Goal: Transaction & Acquisition: Purchase product/service

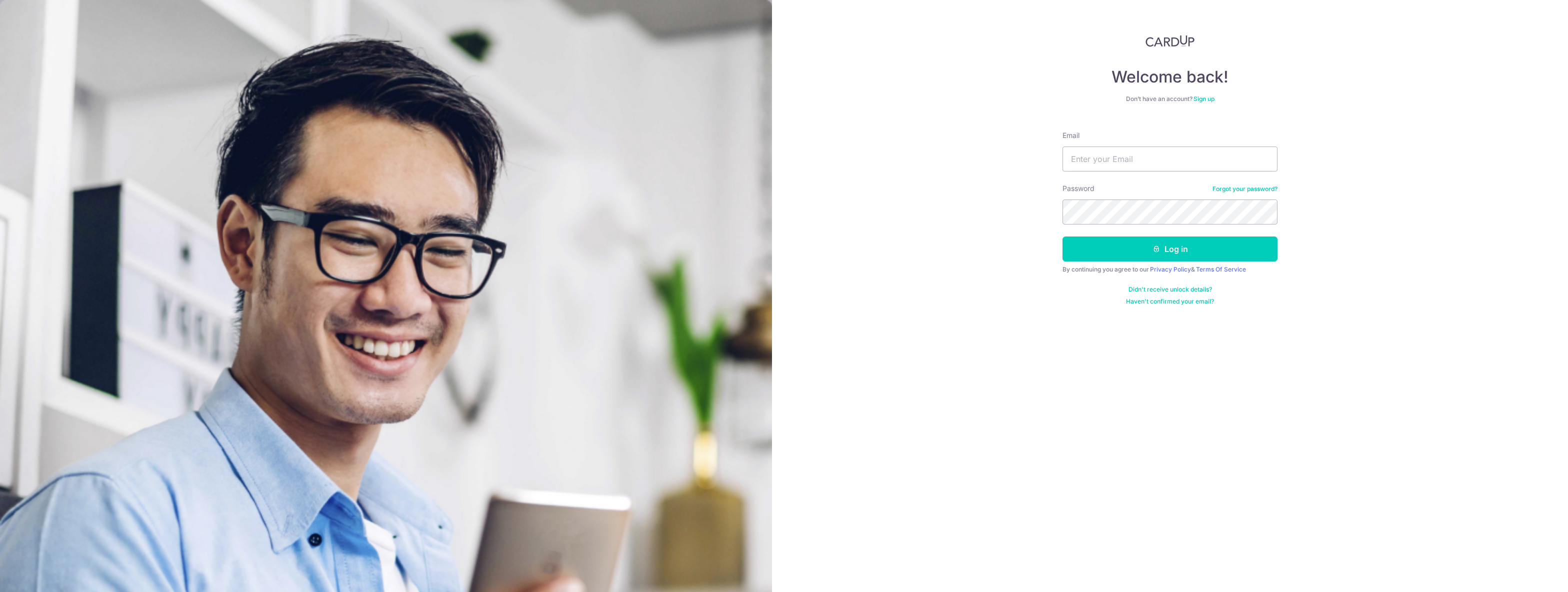
click at [1154, 164] on input "Email" at bounding box center [1170, 159] width 215 height 25
type input "[EMAIL_ADDRESS][DOMAIN_NAME]"
click at [1156, 254] on button "Log in" at bounding box center [1170, 249] width 215 height 25
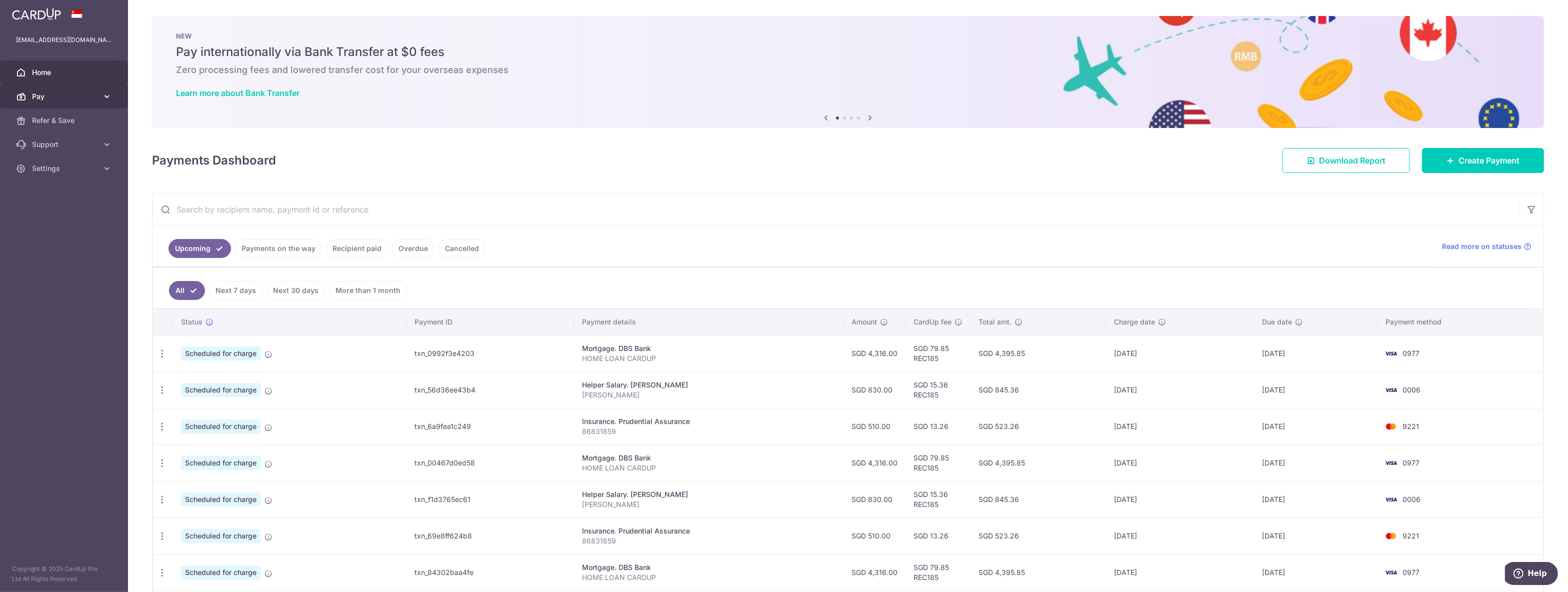
click at [48, 86] on link "Pay" at bounding box center [64, 96] width 128 height 24
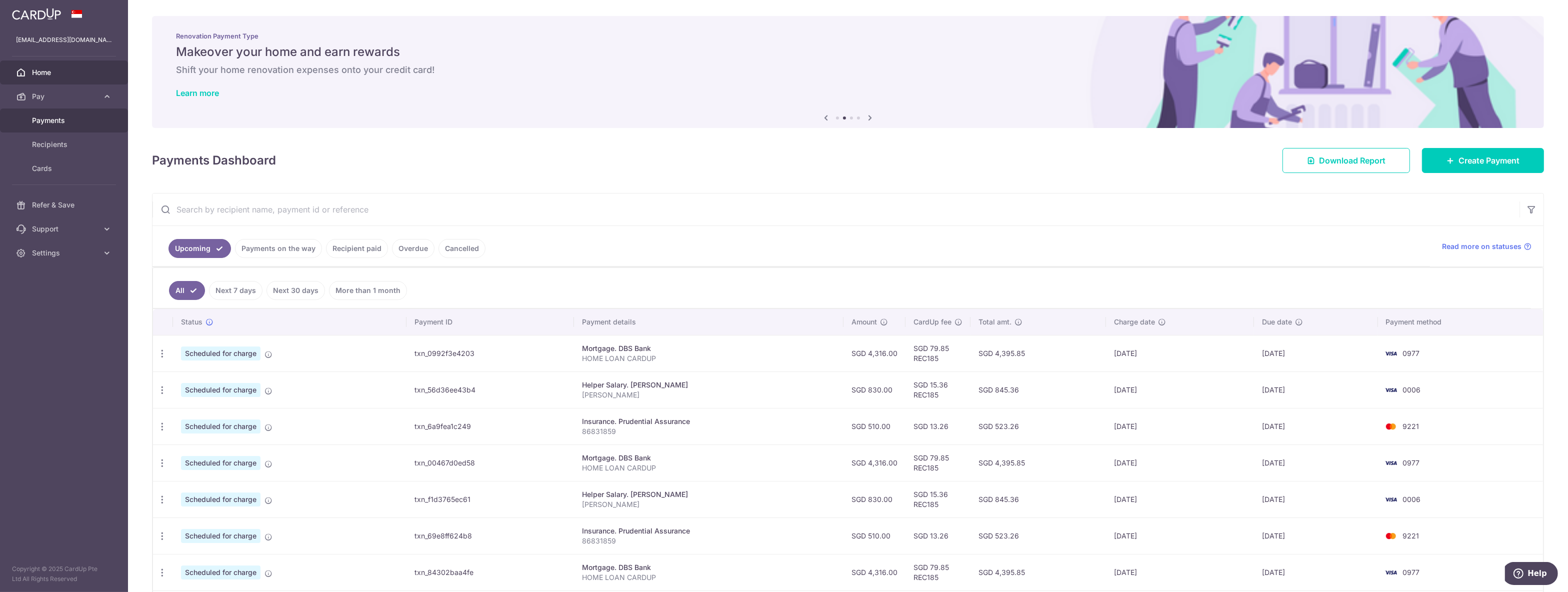
click at [53, 122] on span "Payments" at bounding box center [65, 120] width 66 height 10
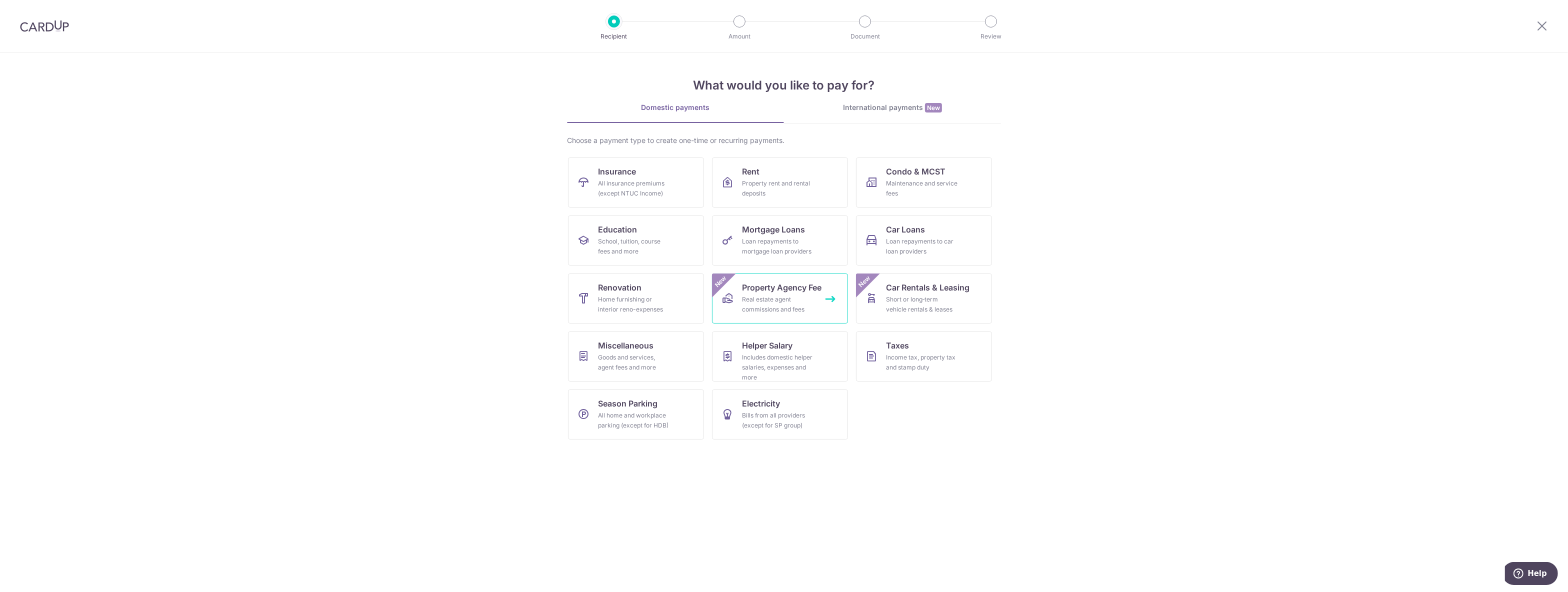
click at [785, 299] on div "Real estate agent commissions and fees" at bounding box center [778, 304] width 72 height 20
click at [930, 197] on div "Maintenance and service fees" at bounding box center [922, 188] width 72 height 20
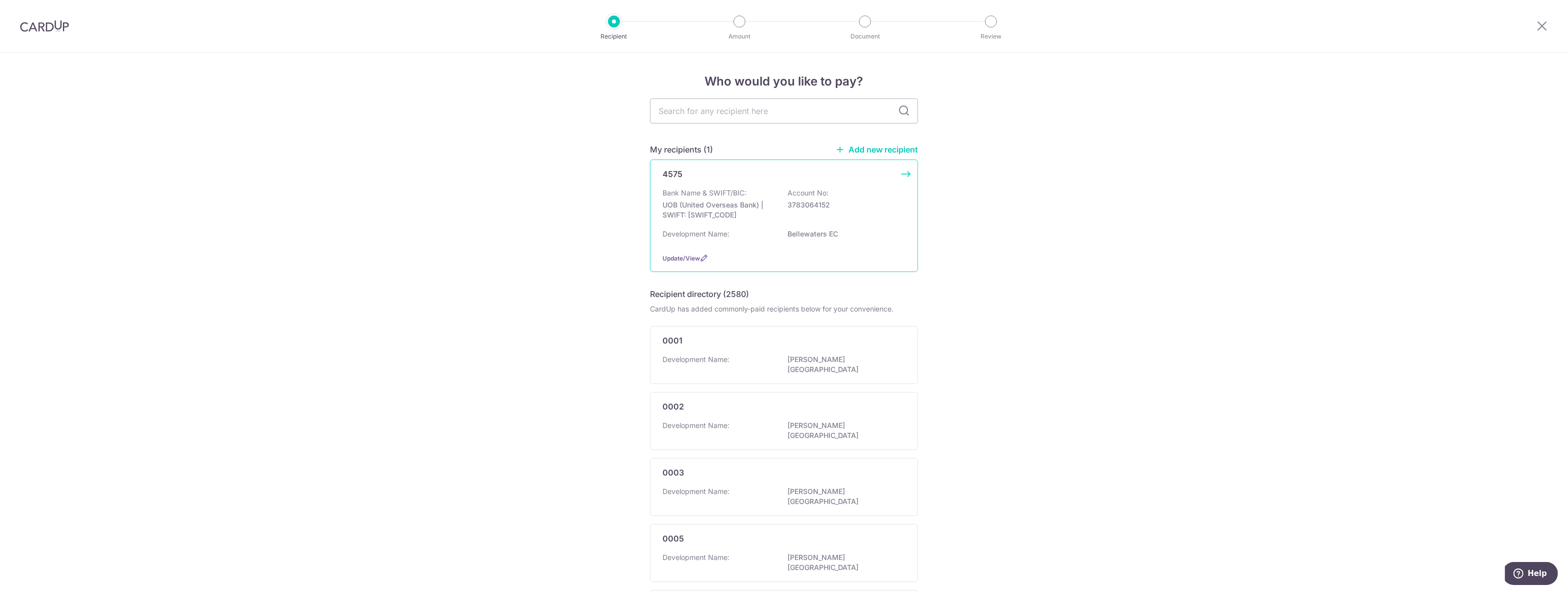
click at [801, 212] on div "Bank Name & SWIFT/BIC: UOB (United Overseas Bank) | SWIFT: UOVBSGSGXXX Account …" at bounding box center [784, 207] width 243 height 37
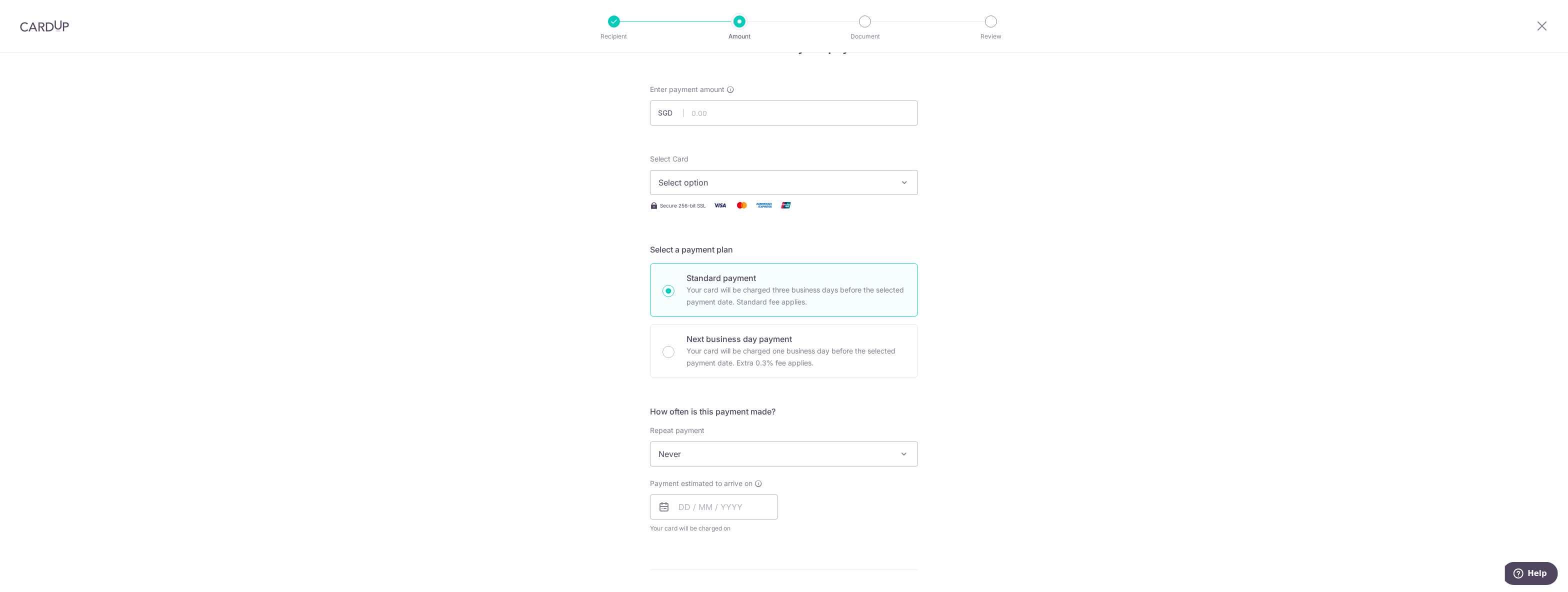
scroll to position [52, 0]
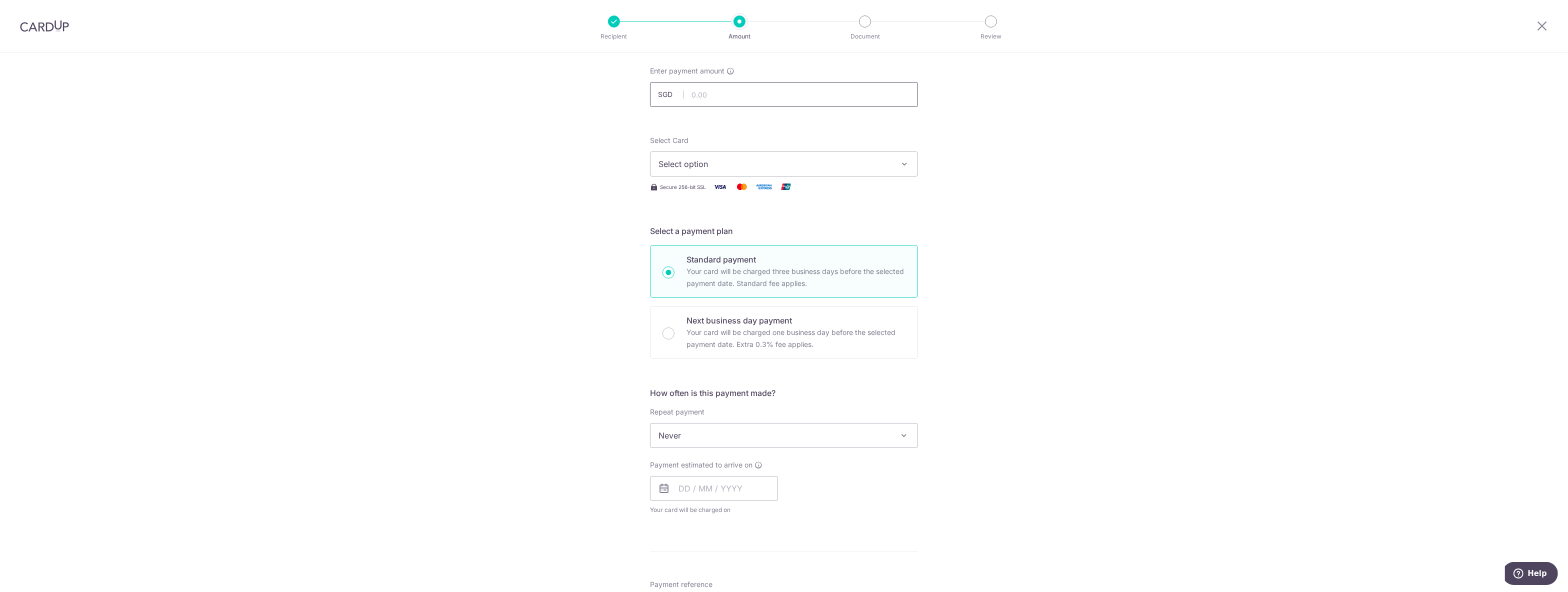
click at [757, 98] on input "text" at bounding box center [784, 94] width 268 height 25
type input "1,121.96"
click at [761, 164] on span "Select option" at bounding box center [775, 164] width 233 height 12
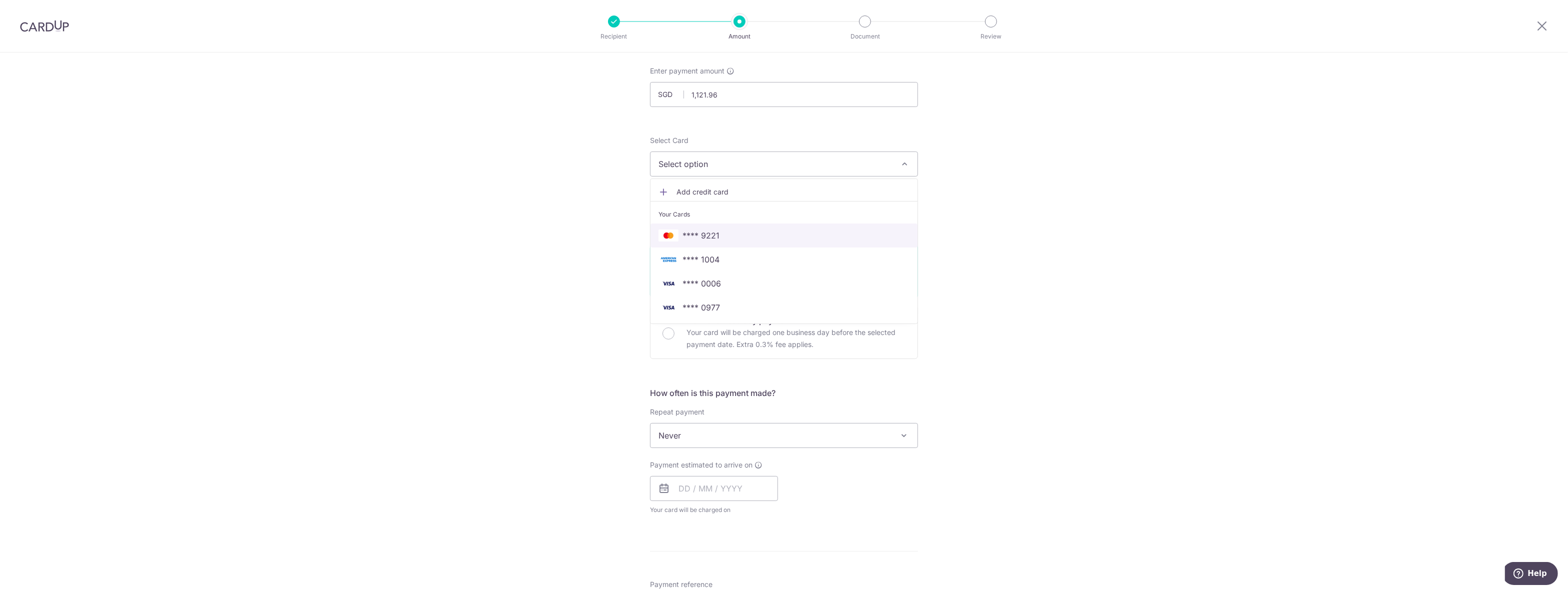
click at [751, 234] on span "**** 9221" at bounding box center [784, 235] width 251 height 12
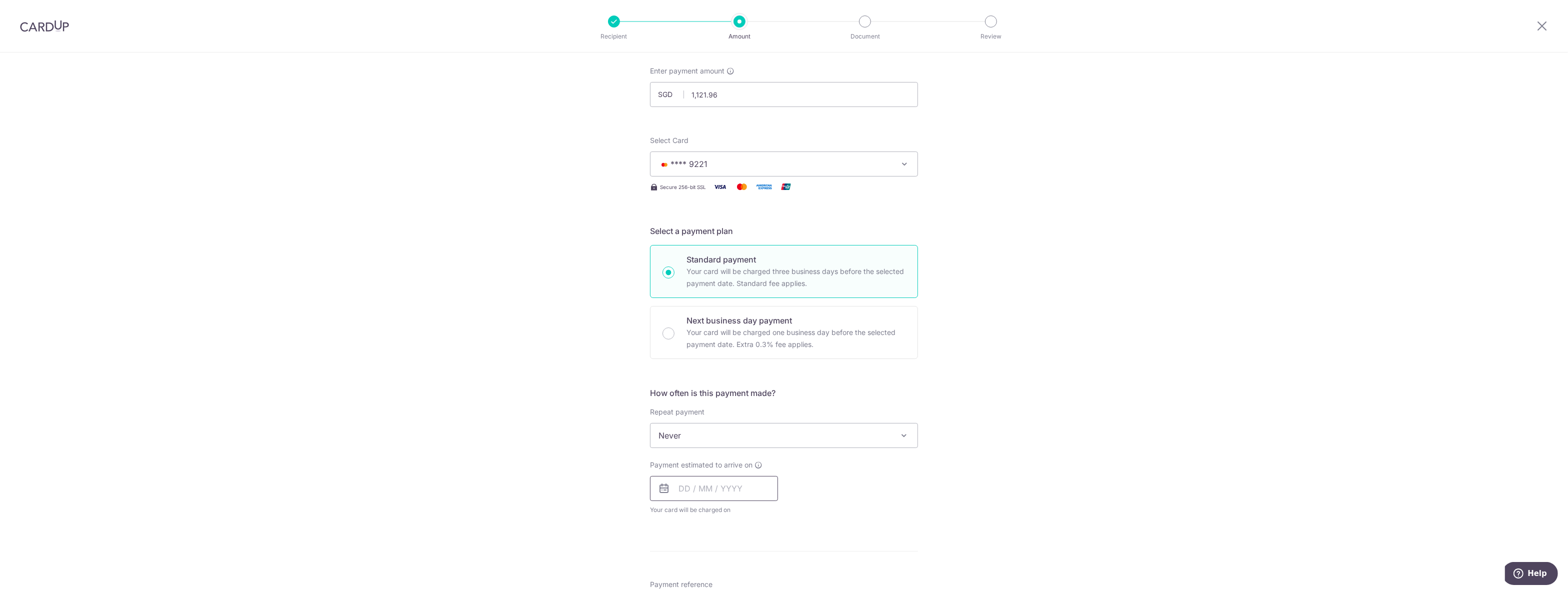
click at [696, 493] on input "text" at bounding box center [714, 488] width 128 height 25
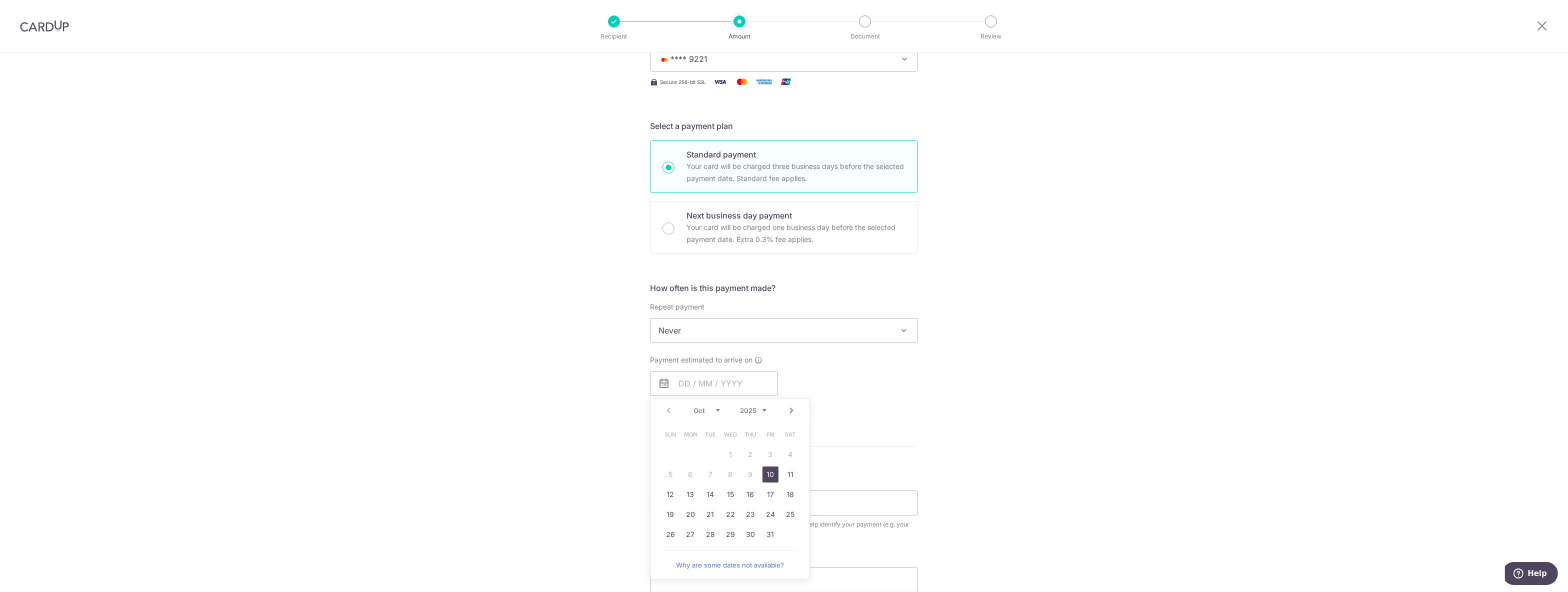
click at [768, 480] on link "10" at bounding box center [770, 475] width 16 height 16
type input "[DATE]"
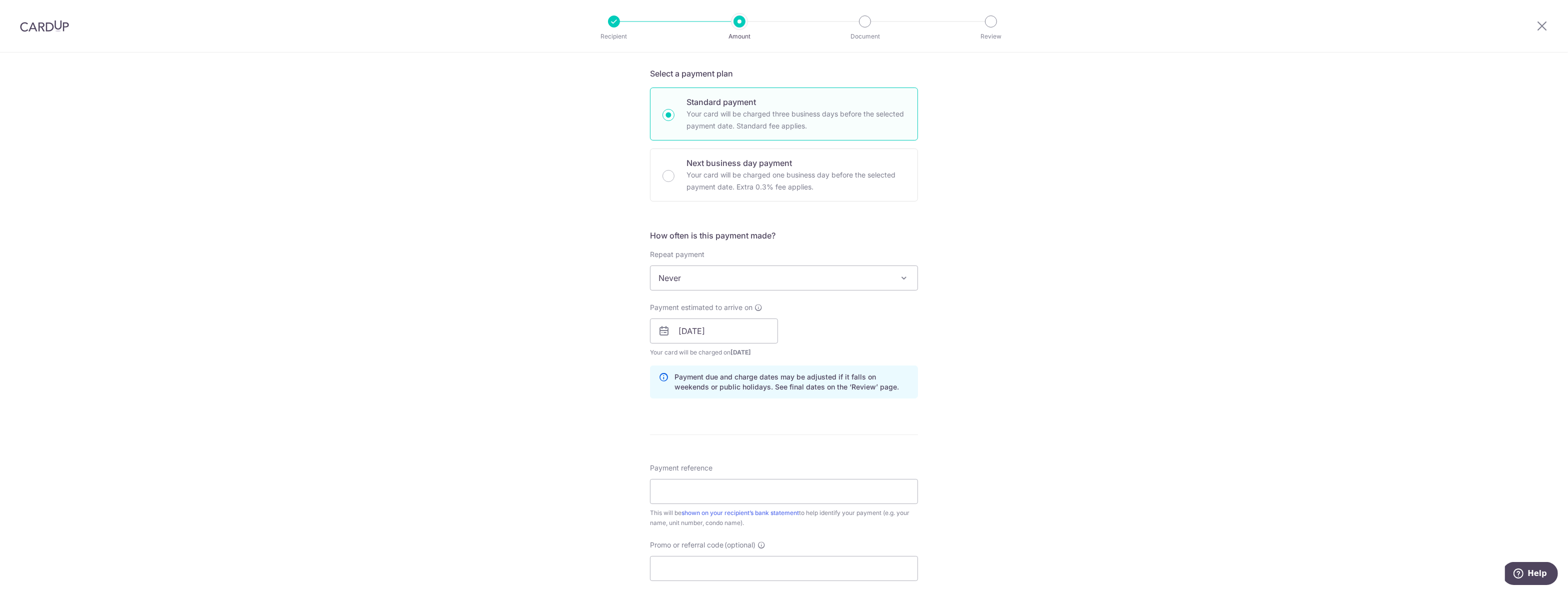
scroll to position [315, 0]
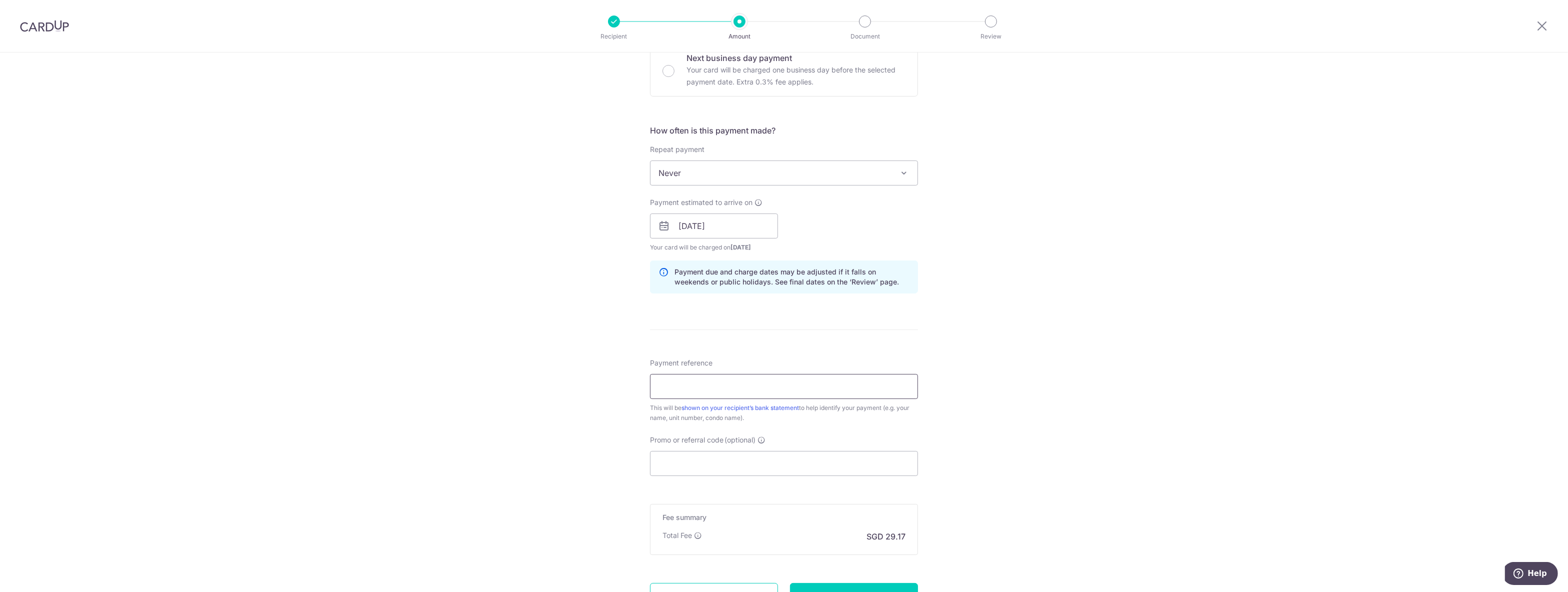
click at [761, 387] on input "Payment reference" at bounding box center [784, 386] width 268 height 25
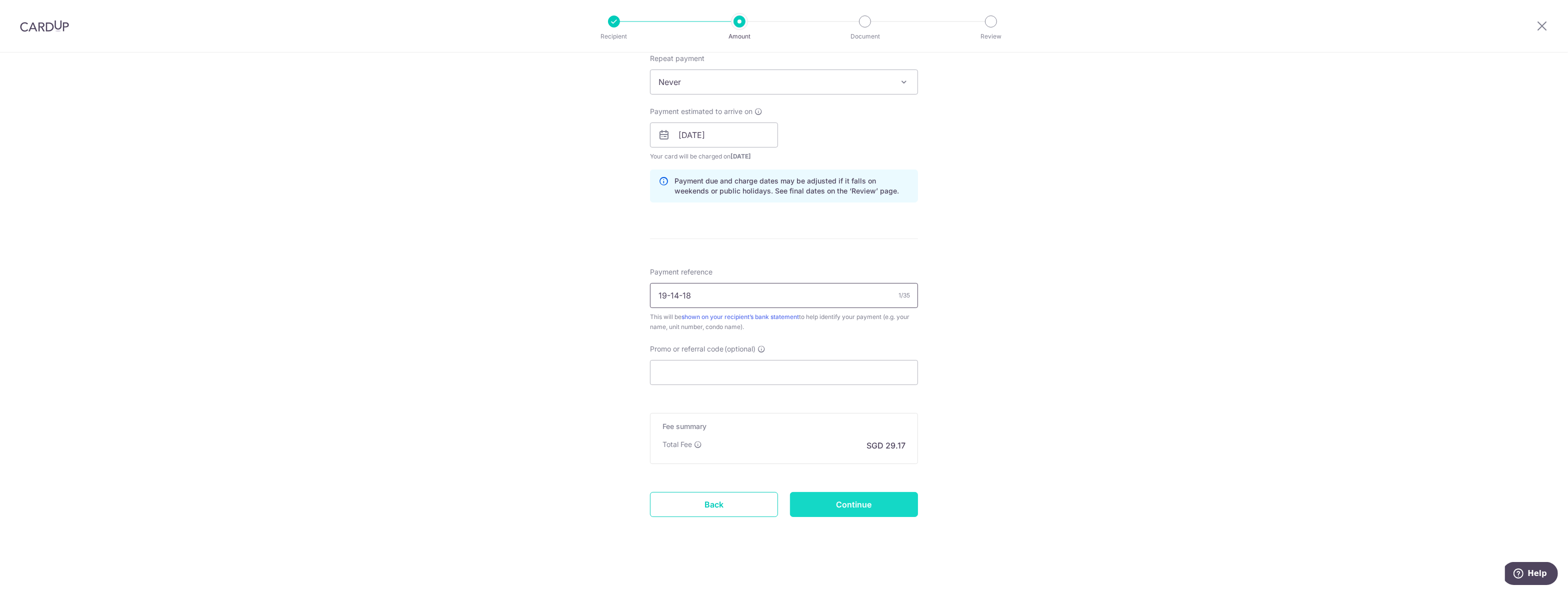
type input "19-14-18"
click at [875, 509] on input "Continue" at bounding box center [854, 504] width 128 height 25
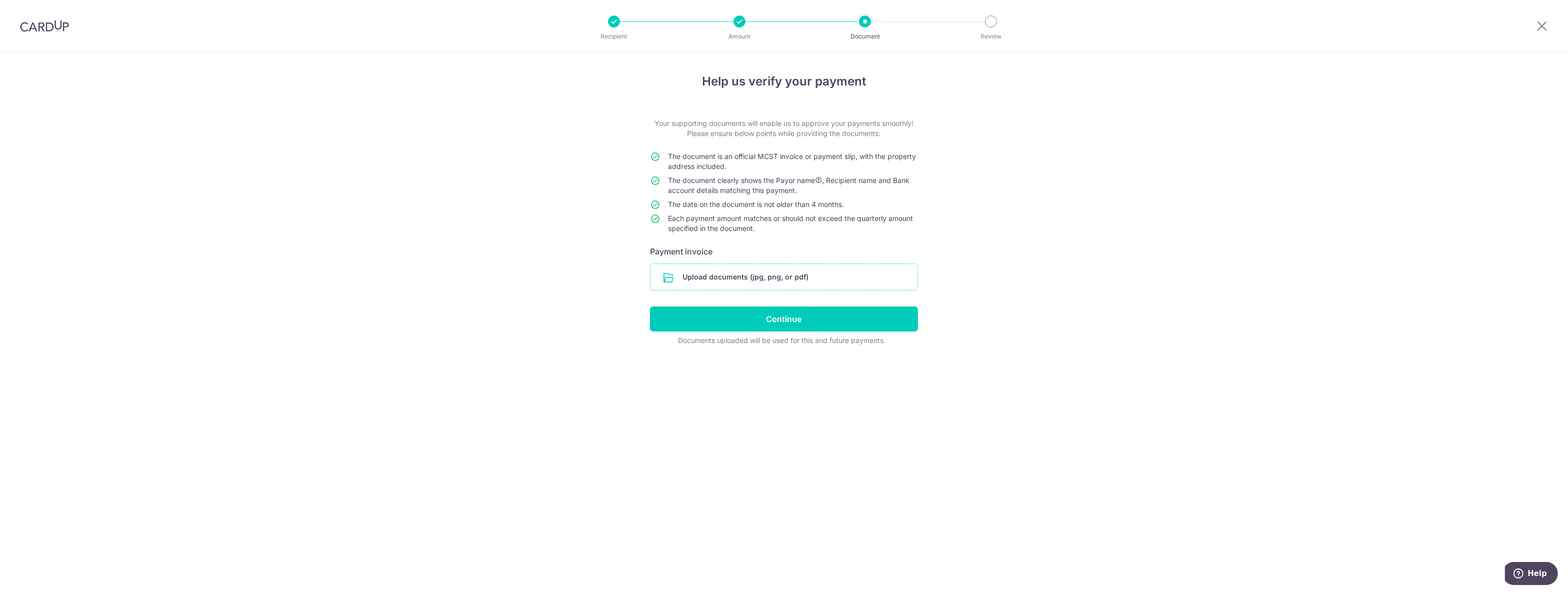
click at [750, 285] on input "file" at bounding box center [784, 277] width 267 height 26
click at [732, 283] on input "file" at bounding box center [784, 277] width 267 height 26
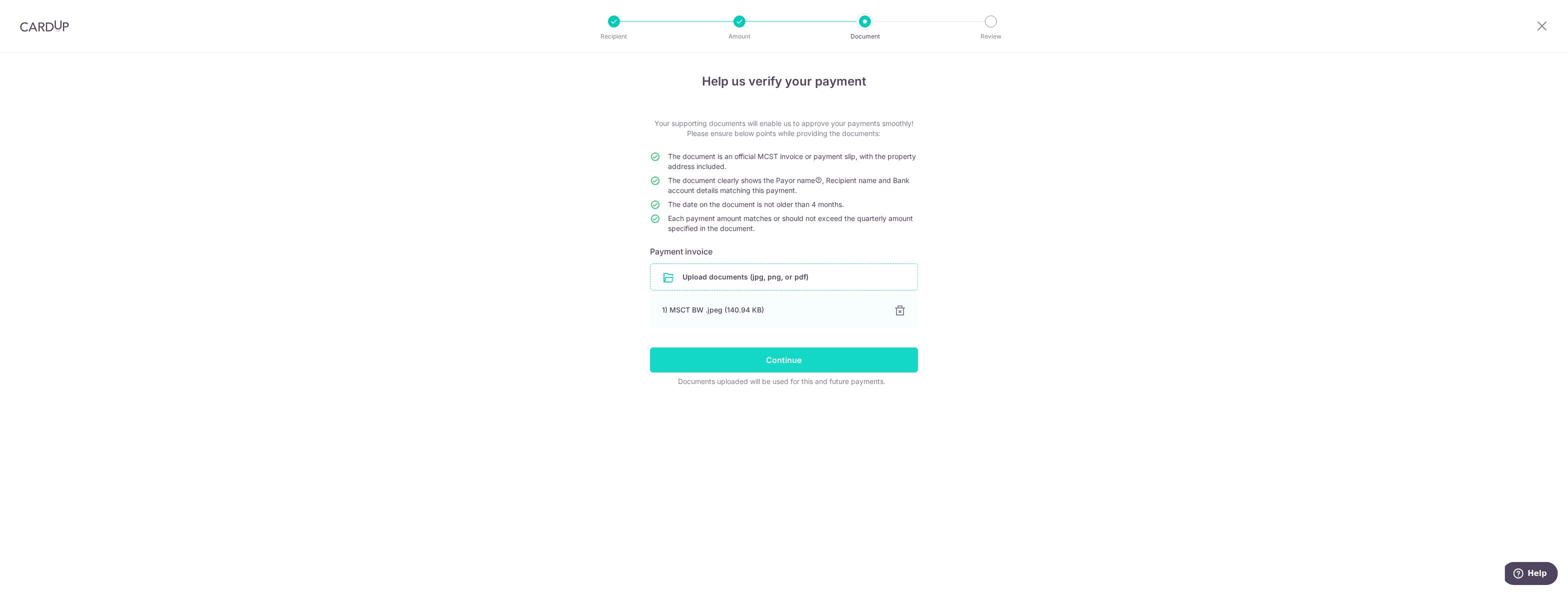
click at [741, 370] on input "Continue" at bounding box center [784, 360] width 268 height 25
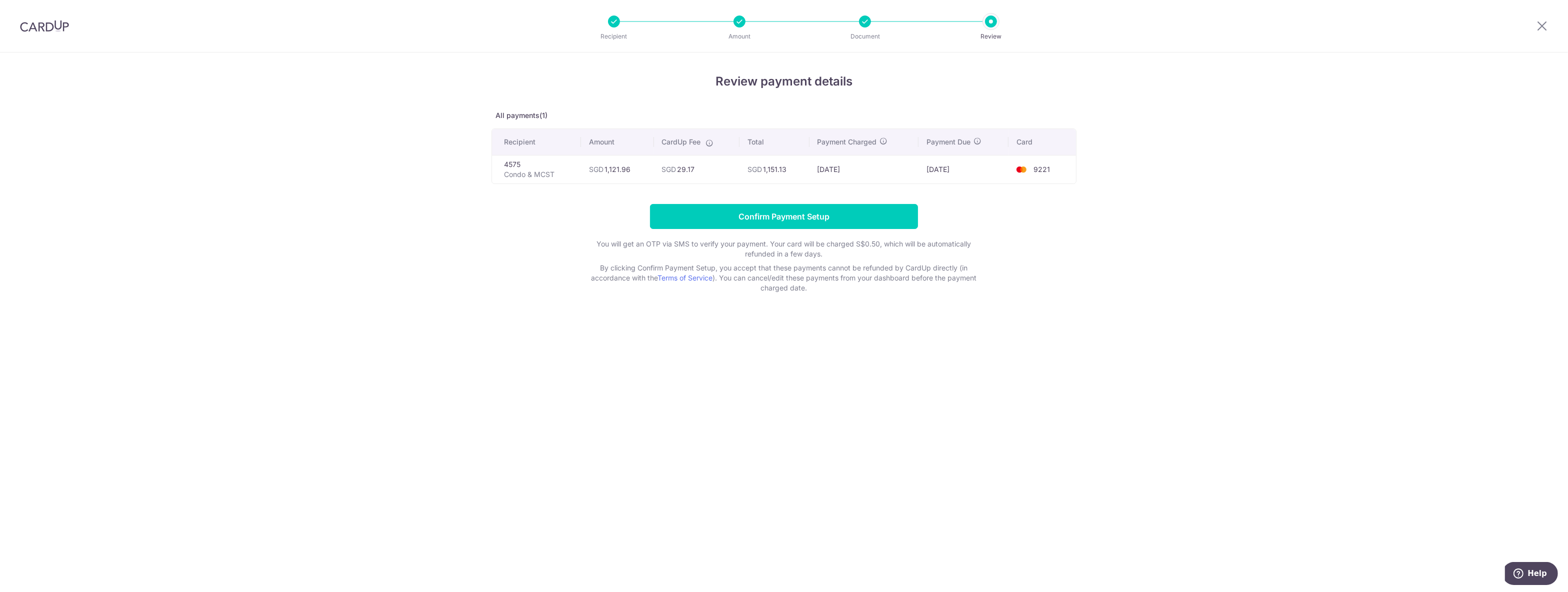
click at [352, 427] on div "Review payment details All payments(1) Recipient Amount CardUp Fee Total Paymen…" at bounding box center [784, 322] width 1568 height 540
click at [413, 406] on div "Review payment details All payments(1) Recipient Amount CardUp Fee Total Paymen…" at bounding box center [784, 322] width 1568 height 540
click at [830, 210] on input "Confirm Payment Setup" at bounding box center [784, 216] width 268 height 25
